Goal: Information Seeking & Learning: Learn about a topic

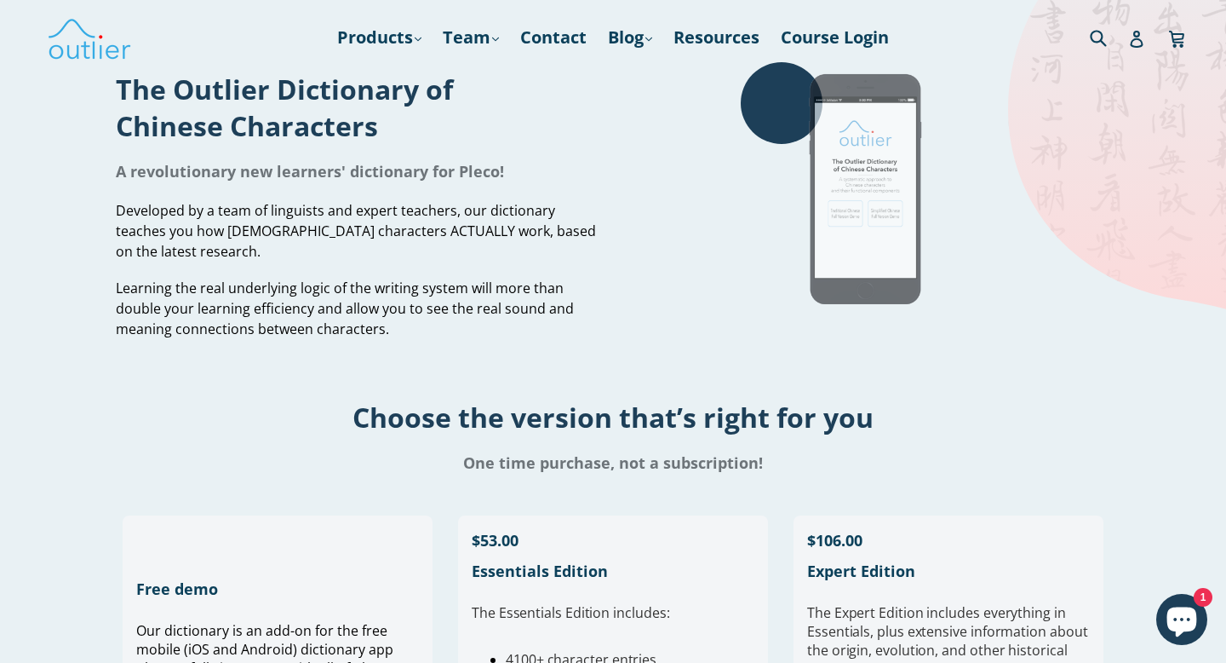
click at [864, 228] on img at bounding box center [869, 190] width 256 height 256
